Goal: Information Seeking & Learning: Learn about a topic

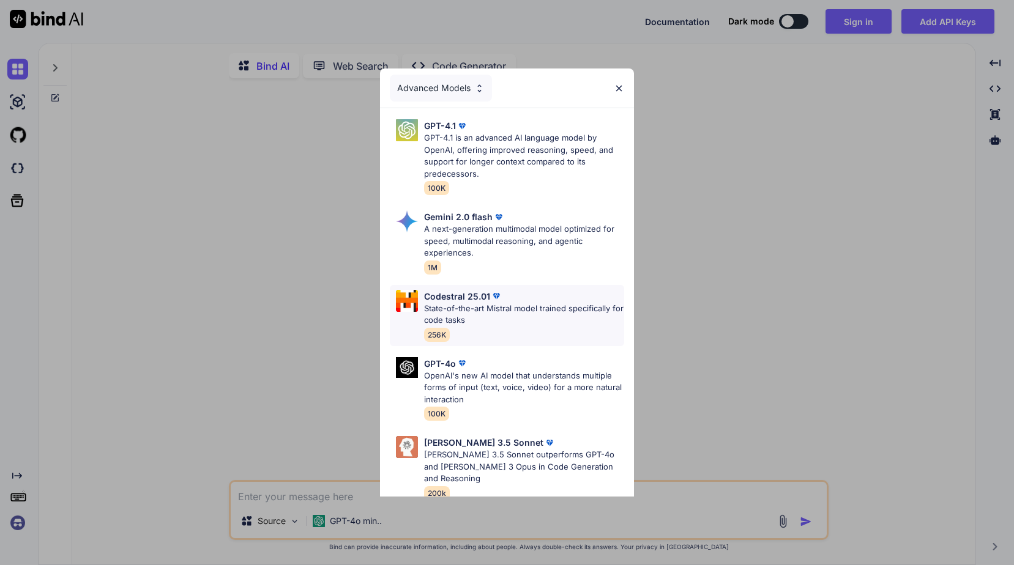
click at [559, 323] on p "State-of-the-art Mistral model trained specifically for code tasks" at bounding box center [523, 315] width 199 height 24
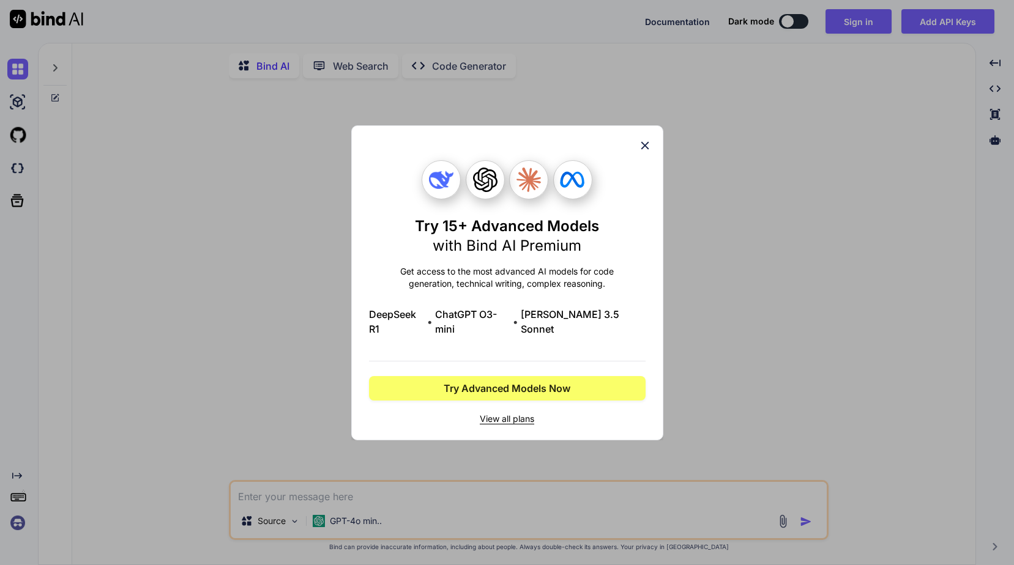
click at [648, 152] on icon at bounding box center [644, 145] width 13 height 13
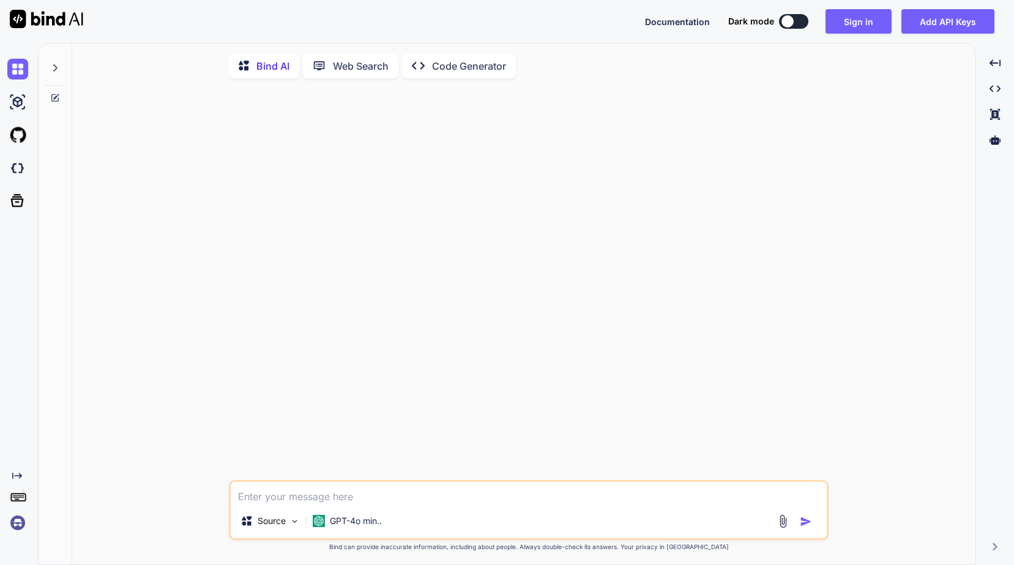
click at [63, 15] on img at bounding box center [46, 19] width 73 height 18
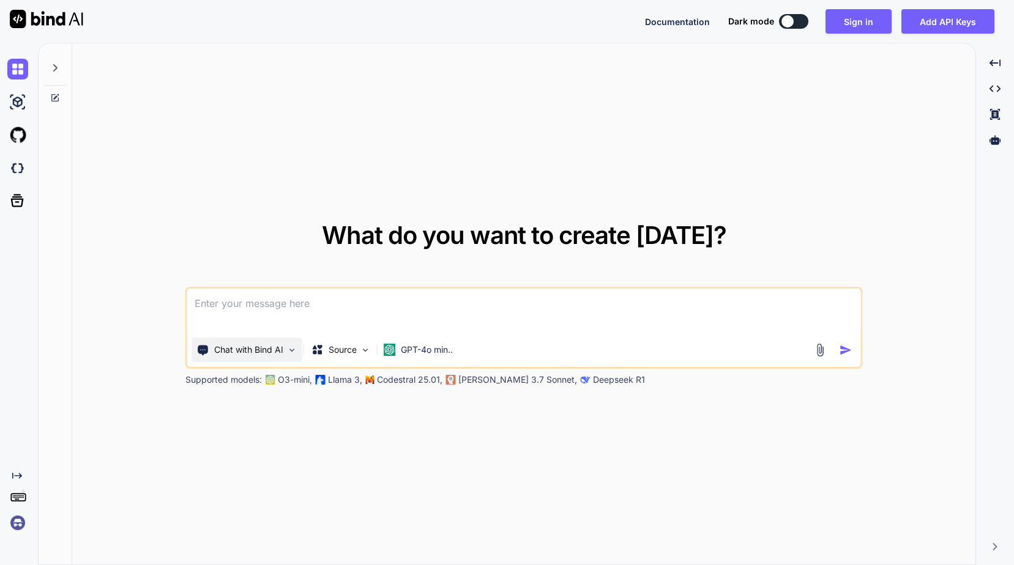
click at [282, 354] on p "Chat with Bind AI" at bounding box center [248, 350] width 69 height 12
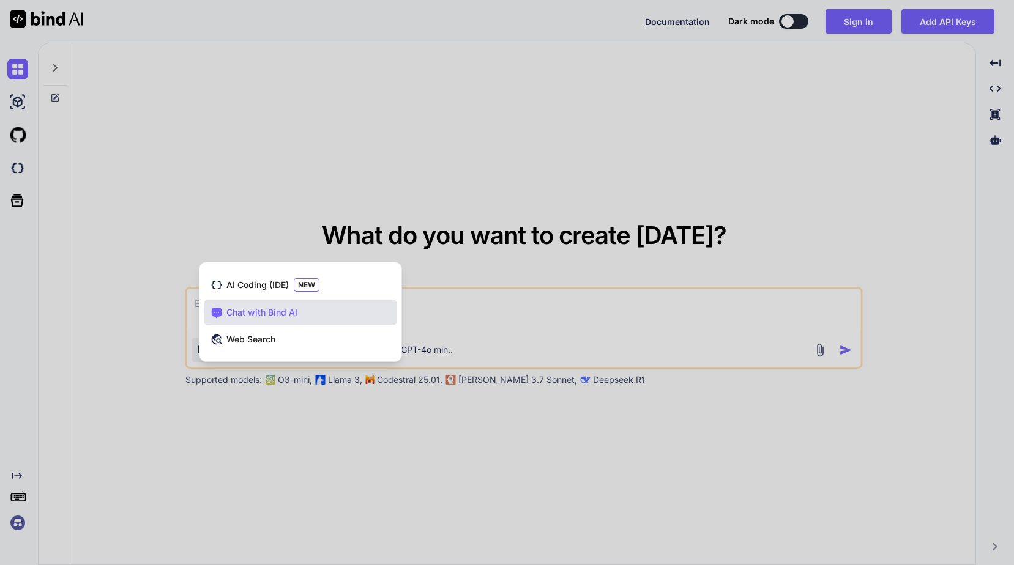
click at [327, 405] on div at bounding box center [507, 282] width 1014 height 565
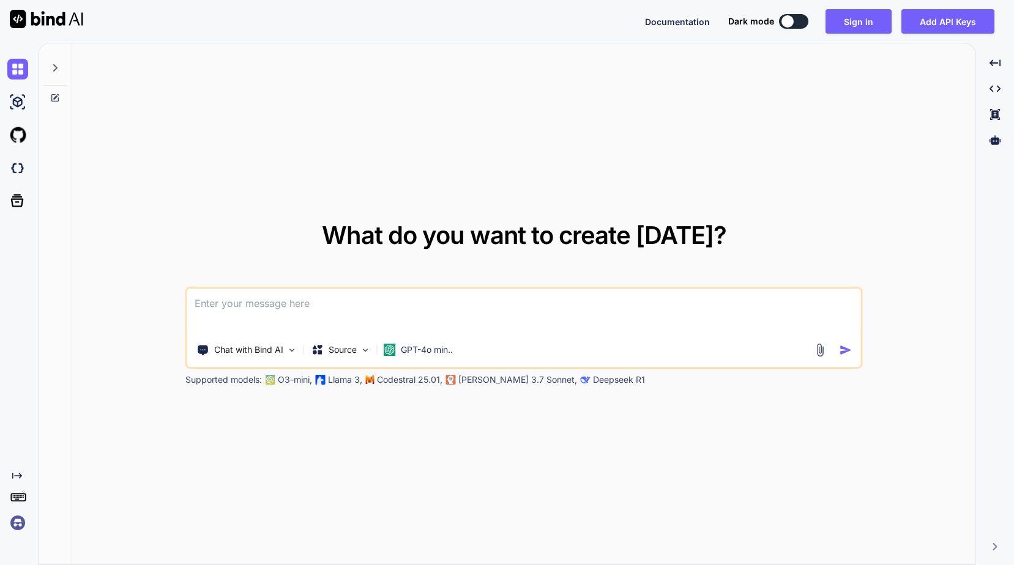
click at [593, 382] on p "Deepseek R1" at bounding box center [619, 380] width 52 height 12
click at [593, 374] on p "Deepseek R1" at bounding box center [619, 380] width 52 height 12
click at [299, 354] on div "Chat with Bind AI" at bounding box center [247, 350] width 110 height 24
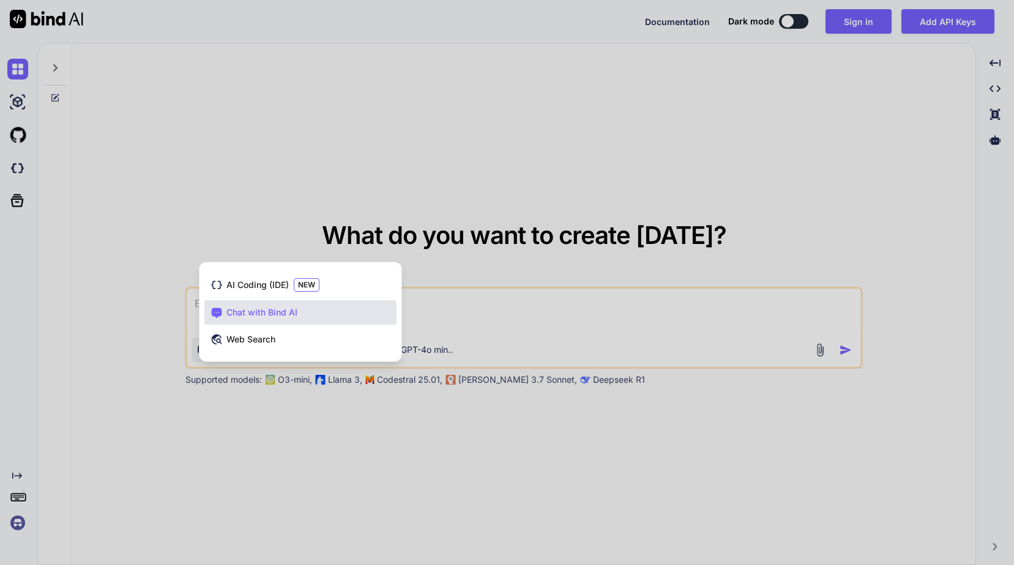
click at [389, 441] on div at bounding box center [507, 282] width 1014 height 565
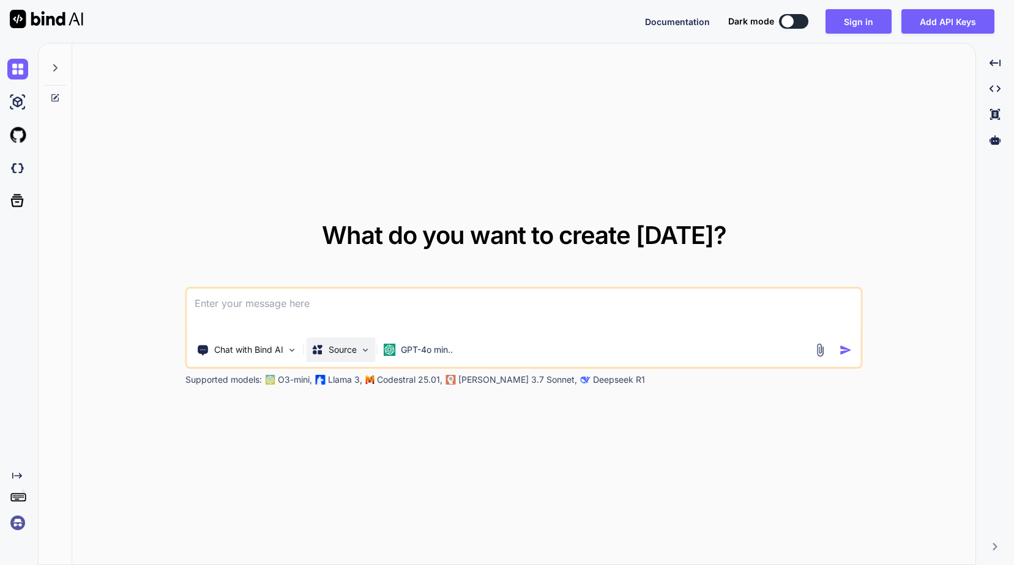
click at [360, 351] on div "Source" at bounding box center [340, 350] width 69 height 24
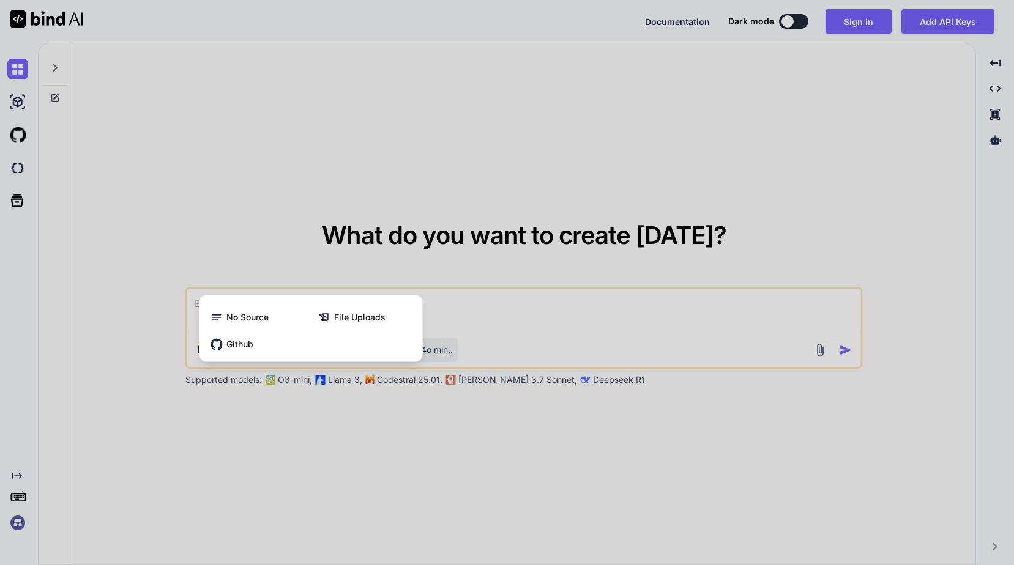
drag, startPoint x: 461, startPoint y: 442, endPoint x: 425, endPoint y: 351, distance: 98.6
click at [461, 441] on div at bounding box center [507, 282] width 1014 height 565
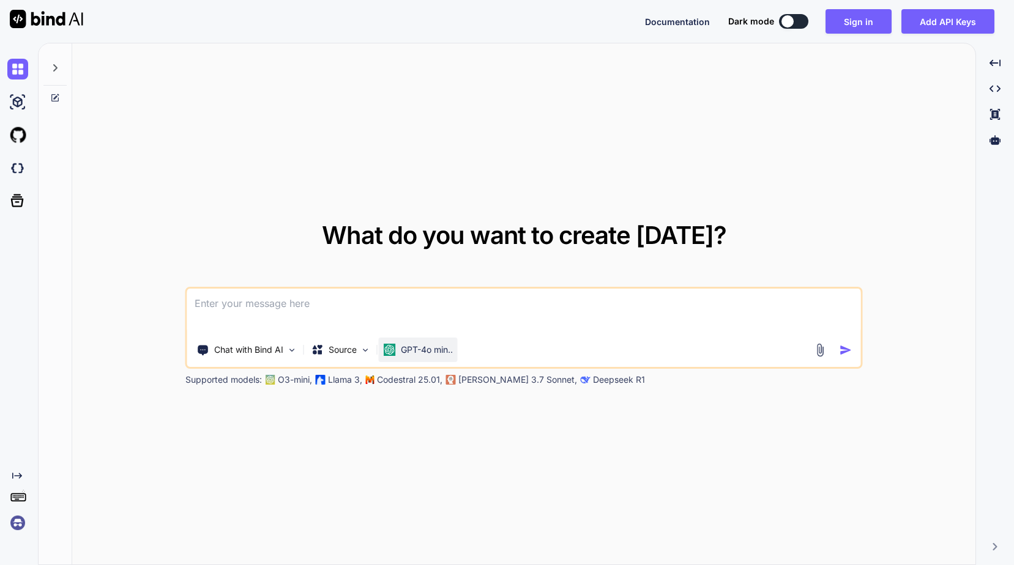
click at [425, 346] on p "GPT-4o min.." at bounding box center [427, 350] width 52 height 12
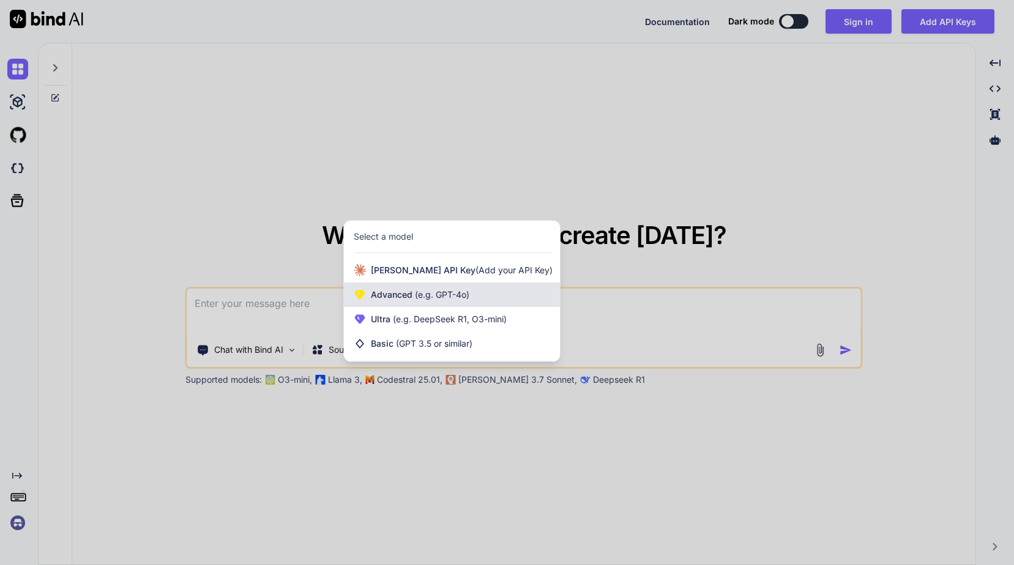
click at [447, 289] on span "(e.g. GPT-4o)" at bounding box center [440, 294] width 57 height 10
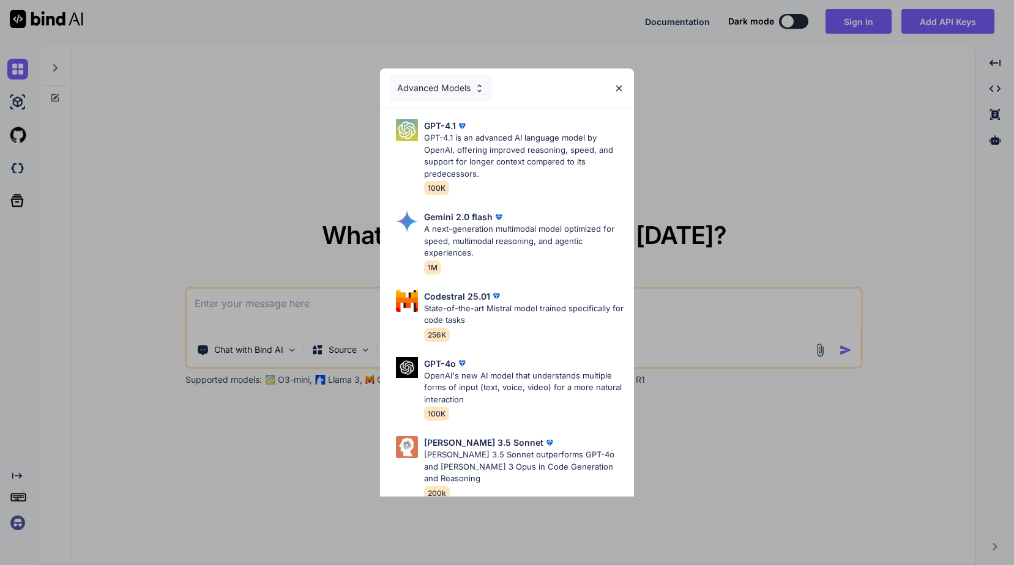
click at [691, 439] on div "Advanced Models GPT-4.1 GPT-4.1 is an advanced AI language model by OpenAI, off…" at bounding box center [507, 282] width 1014 height 565
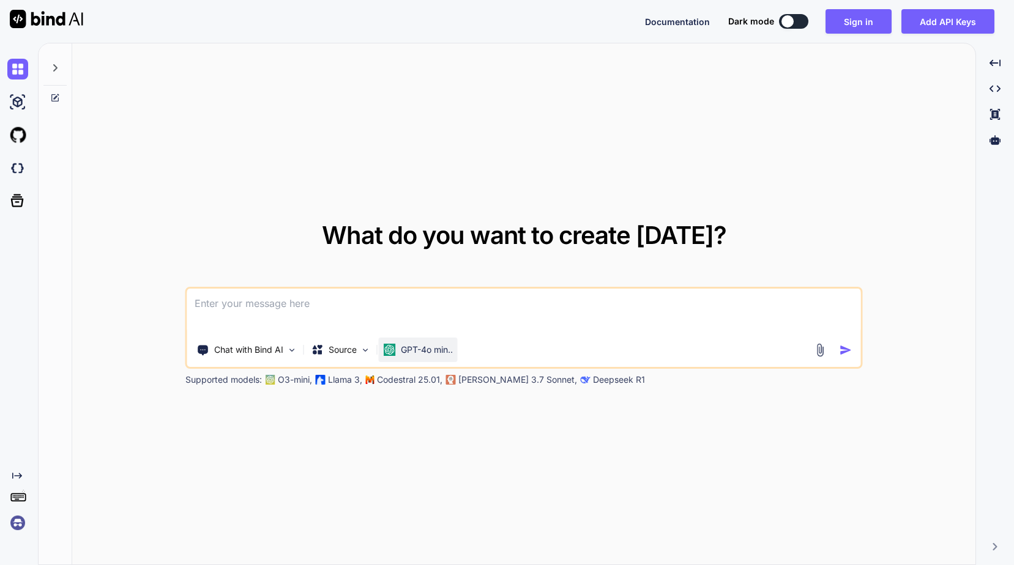
click at [425, 352] on p "GPT-4o min.." at bounding box center [427, 350] width 52 height 12
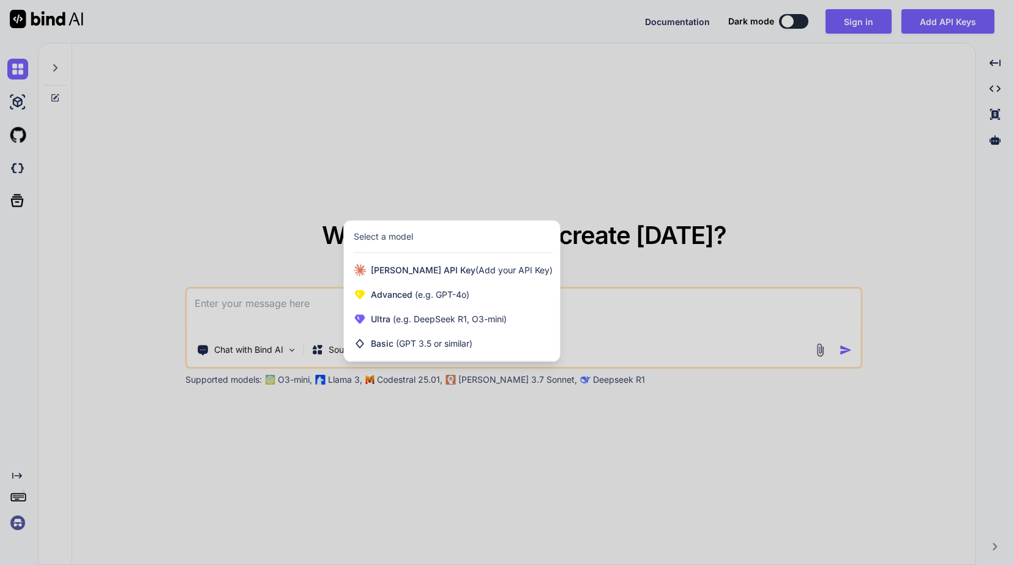
click at [610, 446] on div at bounding box center [507, 282] width 1014 height 565
type textarea "x"
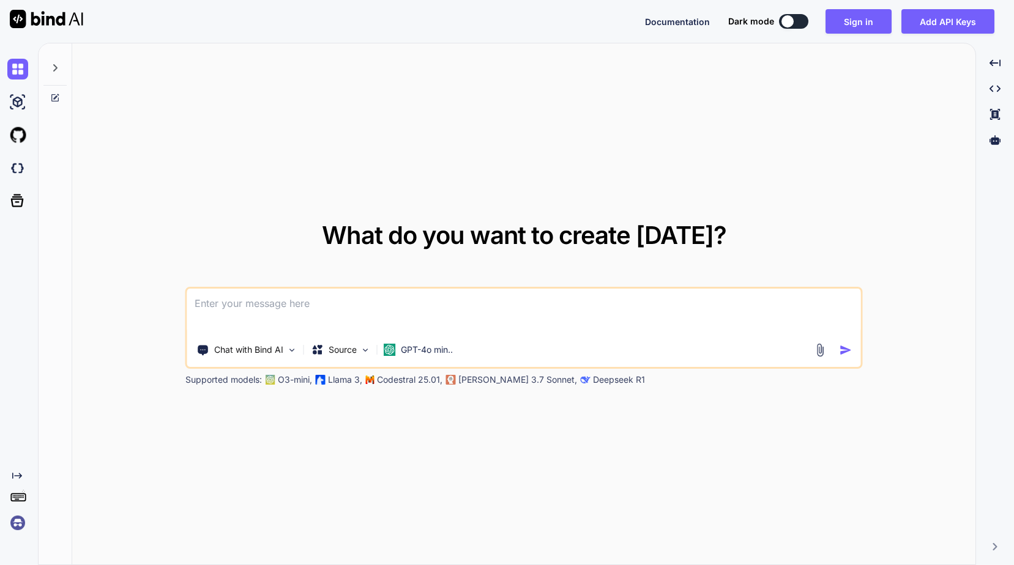
click at [671, 21] on span "Documentation" at bounding box center [677, 22] width 65 height 10
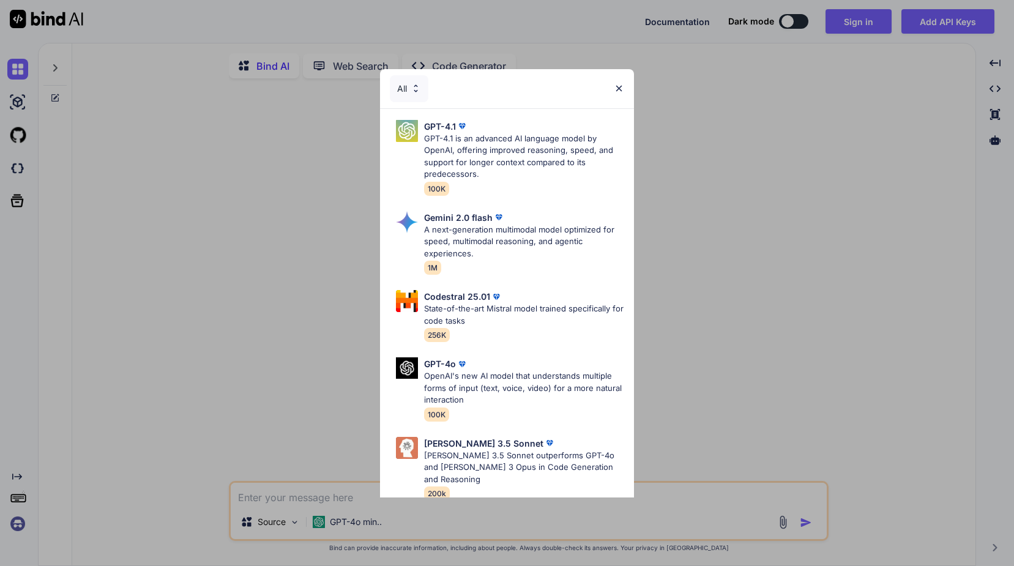
click at [428, 98] on div "All" at bounding box center [409, 88] width 39 height 27
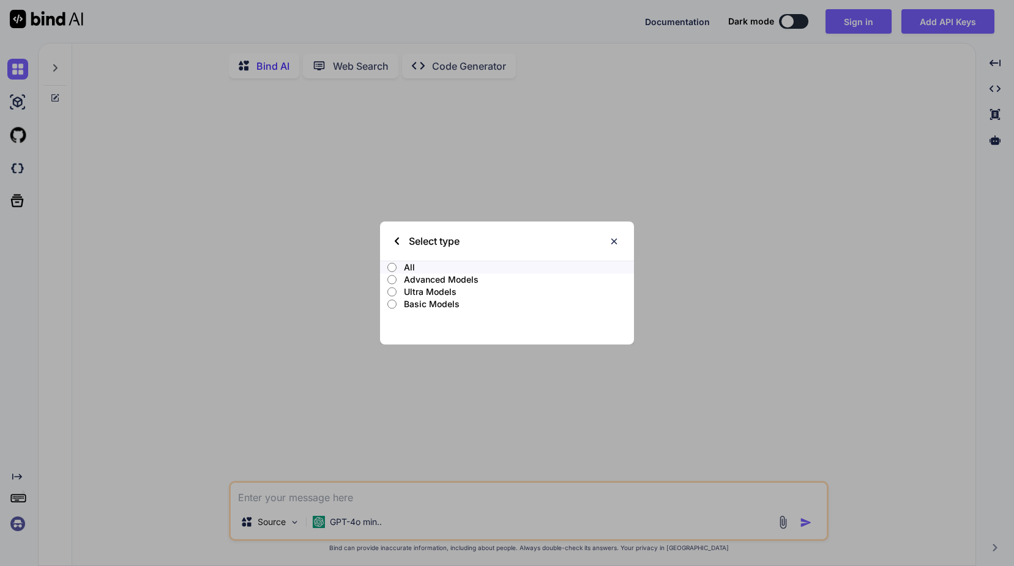
click at [418, 94] on div "Select type All Advanced Models Ultra Models Basic Models" at bounding box center [507, 283] width 1014 height 566
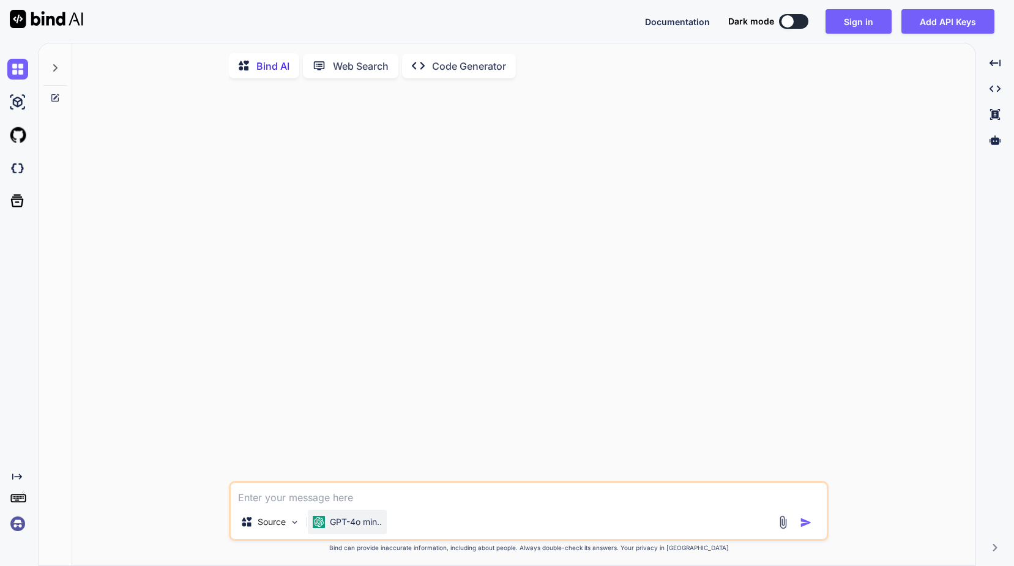
click at [324, 528] on img at bounding box center [319, 522] width 12 height 12
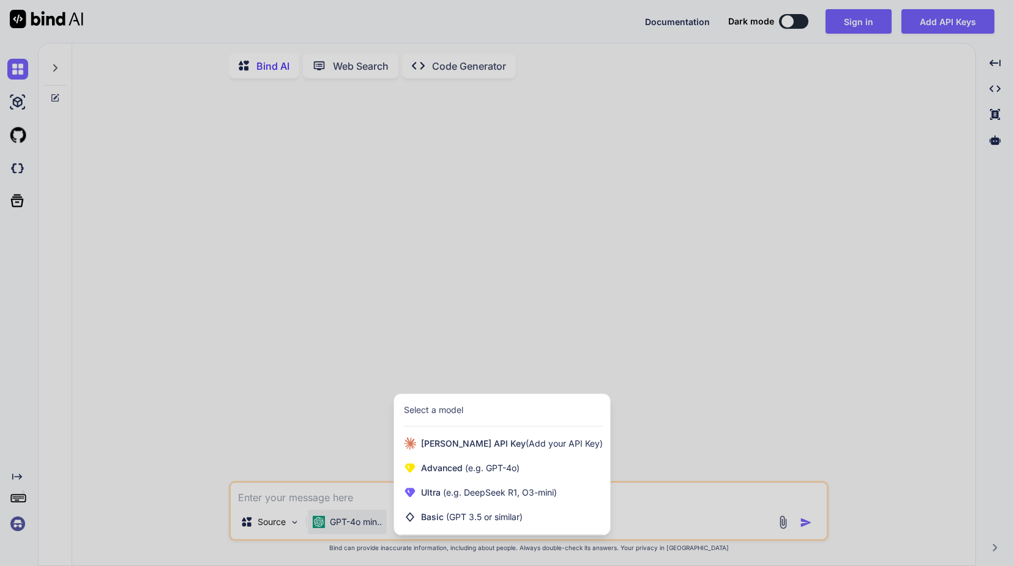
click at [292, 524] on div at bounding box center [507, 283] width 1014 height 566
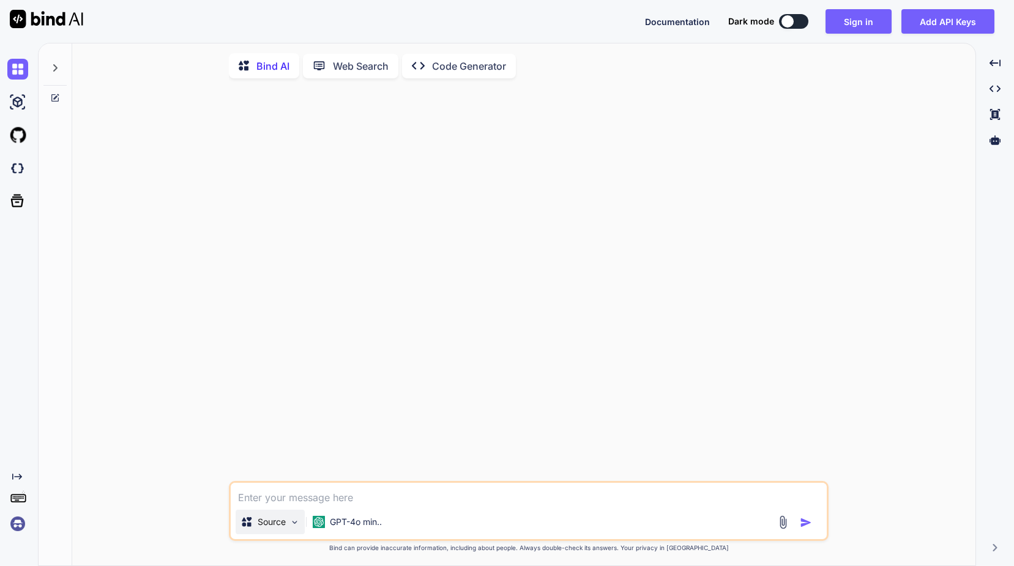
click at [291, 526] on img at bounding box center [294, 522] width 10 height 10
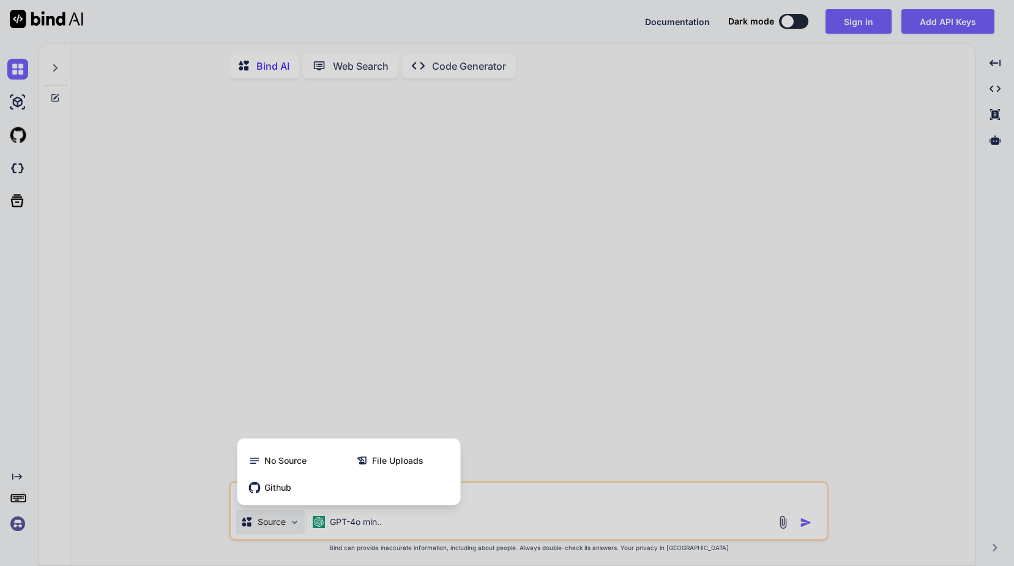
click at [499, 449] on div at bounding box center [507, 283] width 1014 height 566
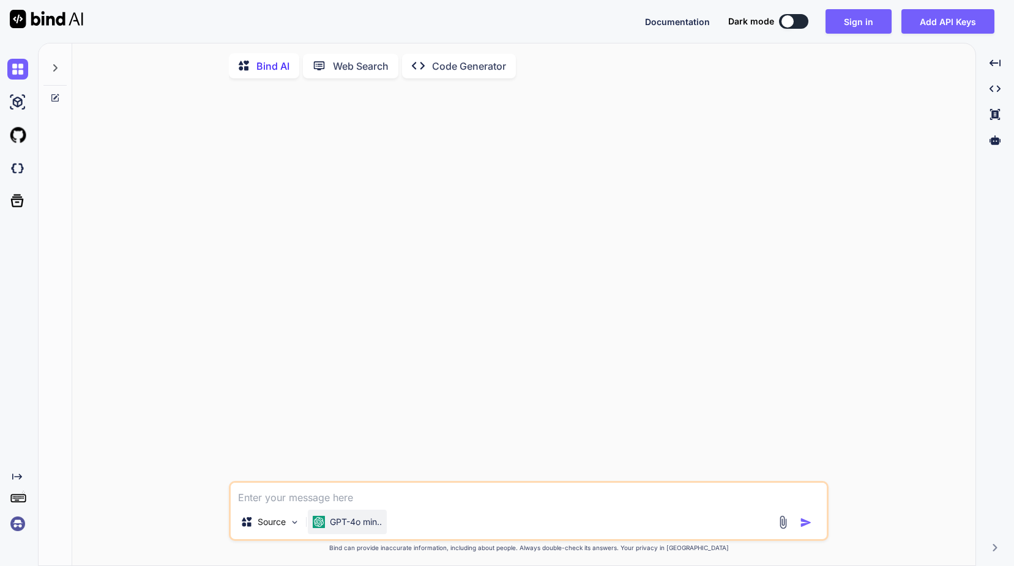
click at [357, 528] on p "GPT-4o min.." at bounding box center [356, 522] width 52 height 12
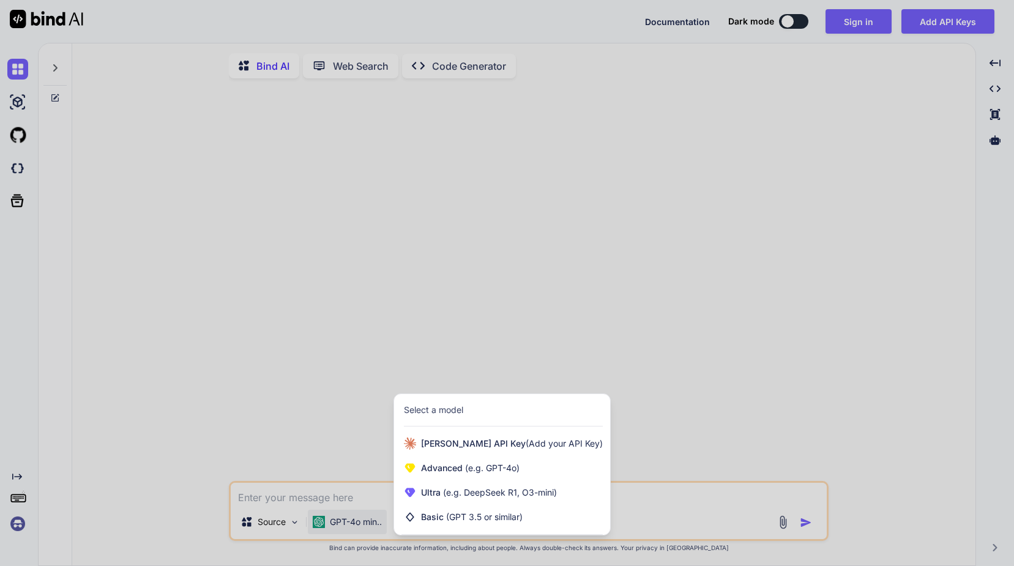
click at [136, 505] on div at bounding box center [507, 283] width 1014 height 566
type textarea "x"
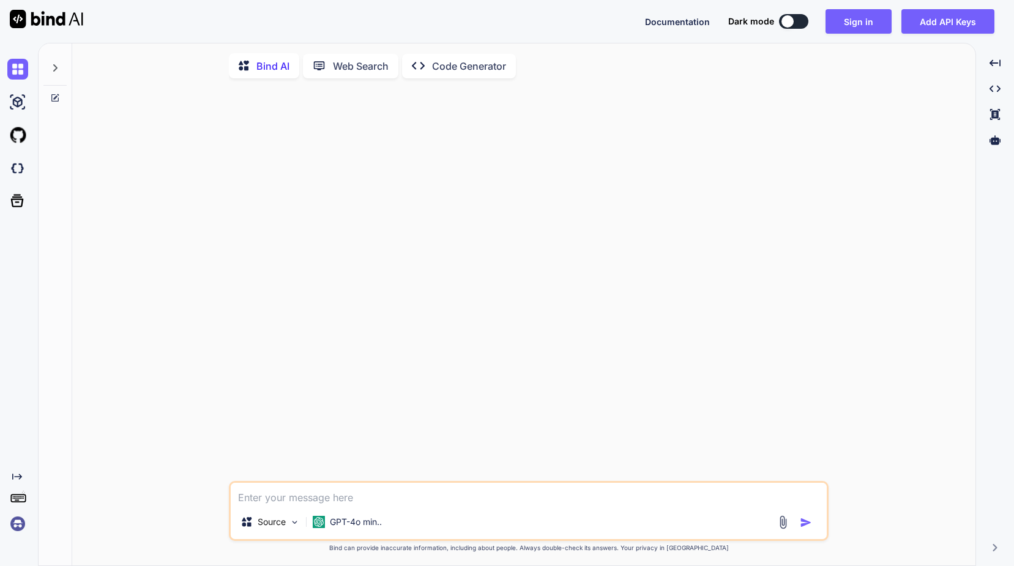
click at [13, 503] on icon at bounding box center [18, 497] width 17 height 17
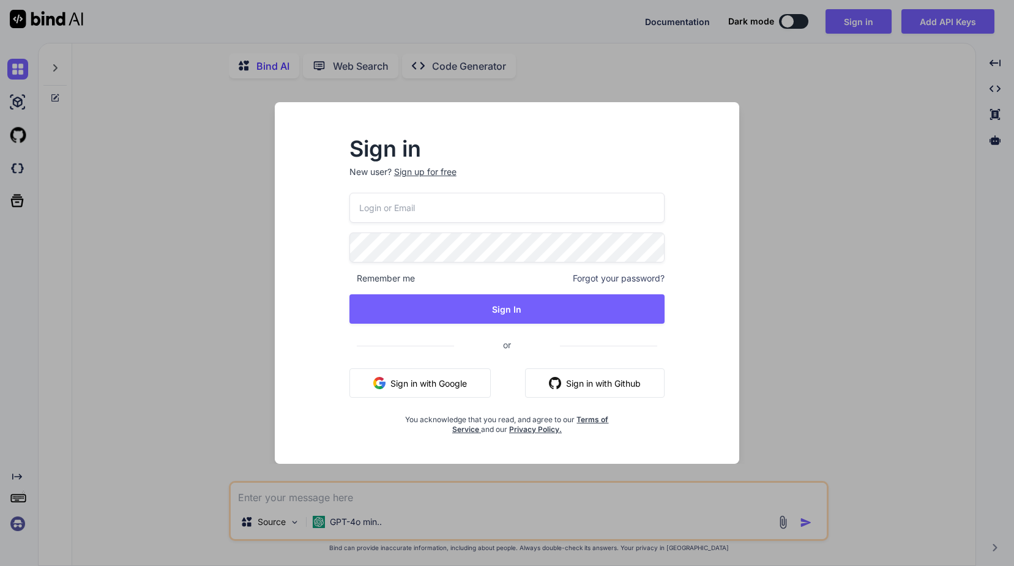
click at [188, 151] on div "Sign in New user? Sign up for free Remember me Forgot your password? Sign In or…" at bounding box center [507, 283] width 1014 height 566
